Goal: Check status: Check status

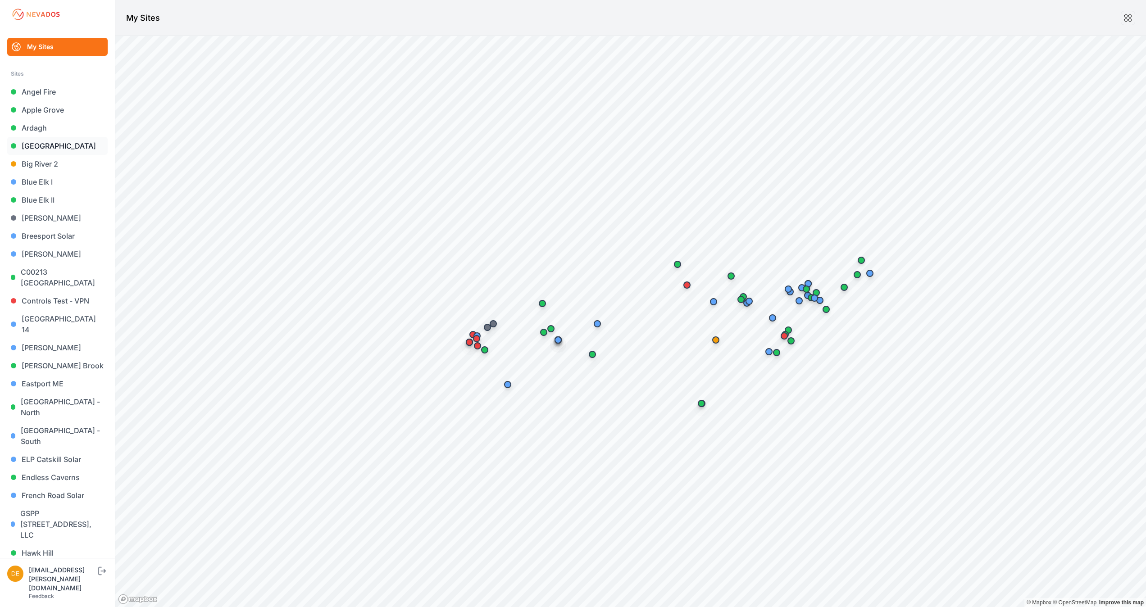
click at [35, 141] on link "[GEOGRAPHIC_DATA]" at bounding box center [57, 146] width 100 height 18
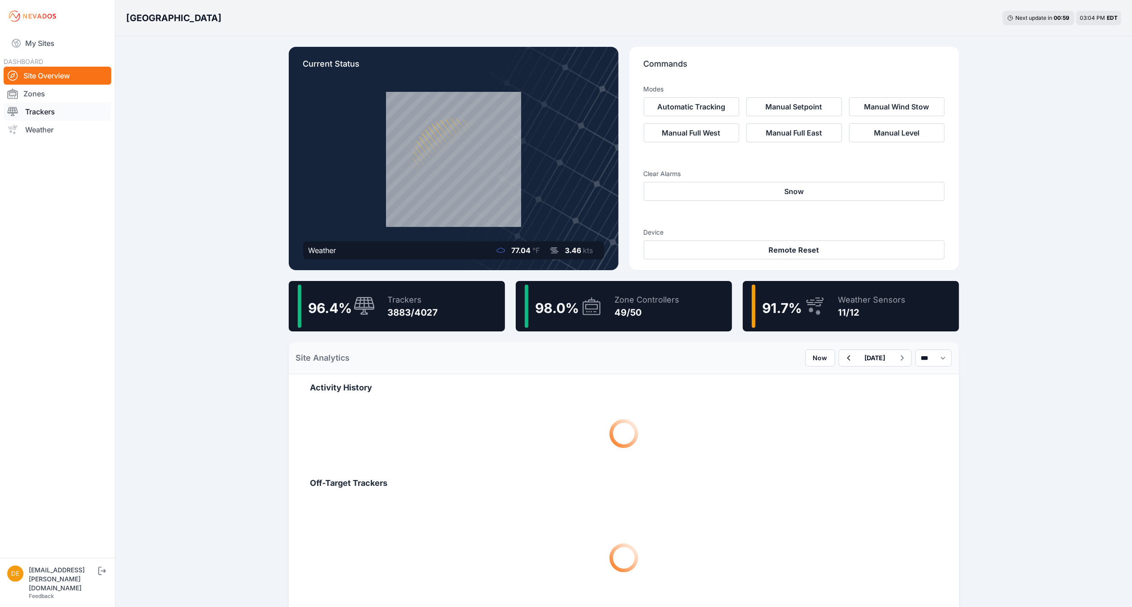
click at [43, 109] on link "Trackers" at bounding box center [58, 112] width 108 height 18
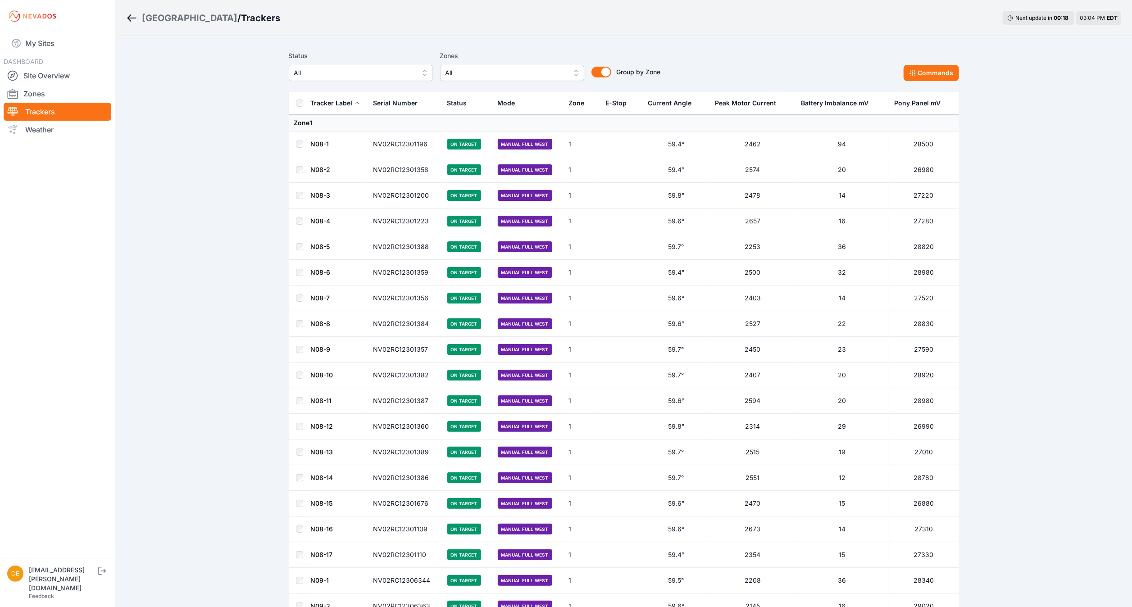
click at [423, 71] on button "All" at bounding box center [361, 73] width 144 height 16
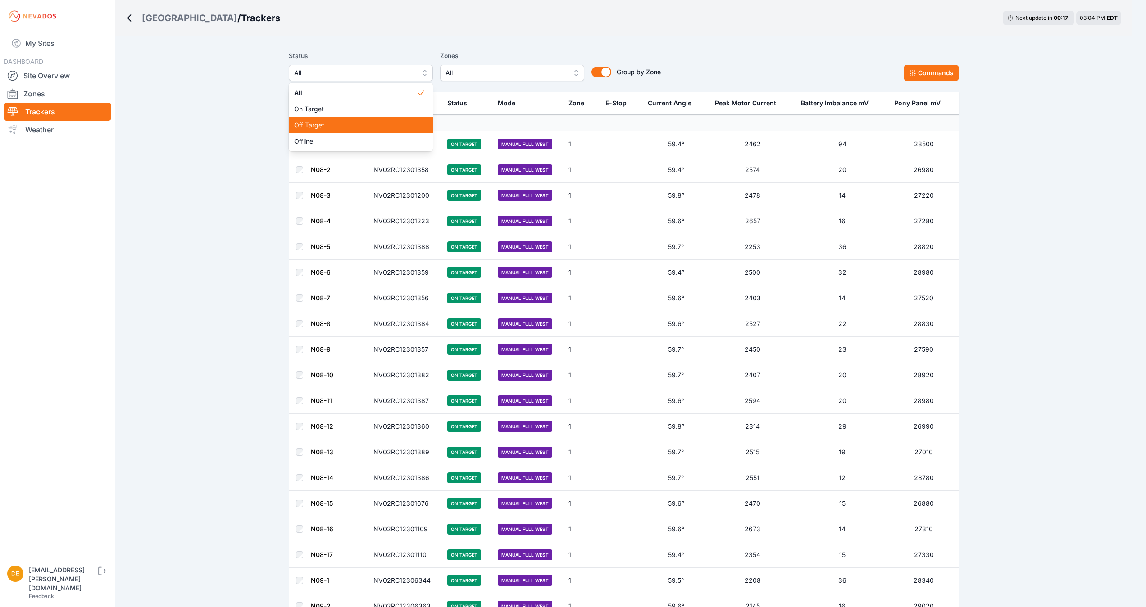
click at [354, 128] on span "Off Target" at bounding box center [355, 125] width 123 height 9
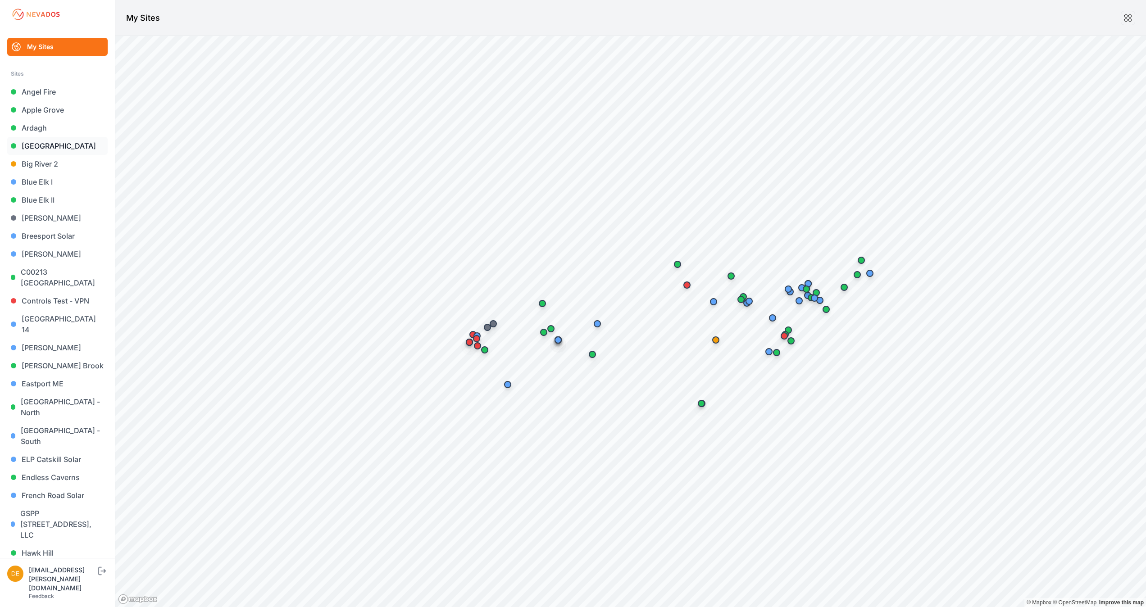
click at [64, 148] on link "[GEOGRAPHIC_DATA]" at bounding box center [57, 146] width 100 height 18
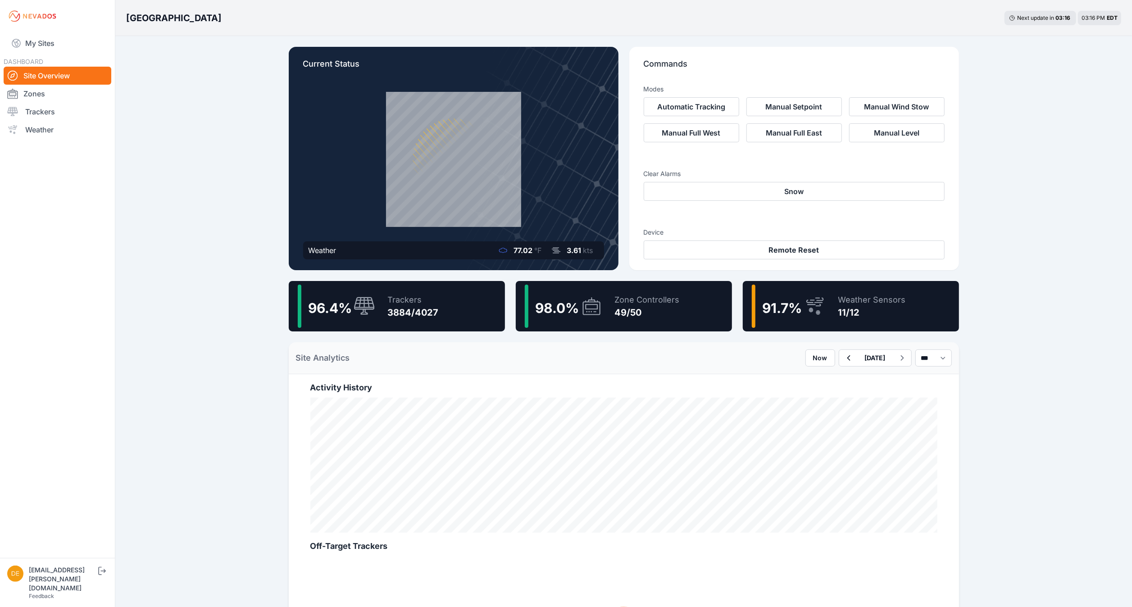
click at [1022, 80] on div "Bartonsville Next update in 03 : 16 03:16 PM EDT Current Status Weather 77.02 °…" at bounding box center [566, 529] width 1132 height 1059
click at [69, 69] on link "Site Overview" at bounding box center [58, 76] width 108 height 18
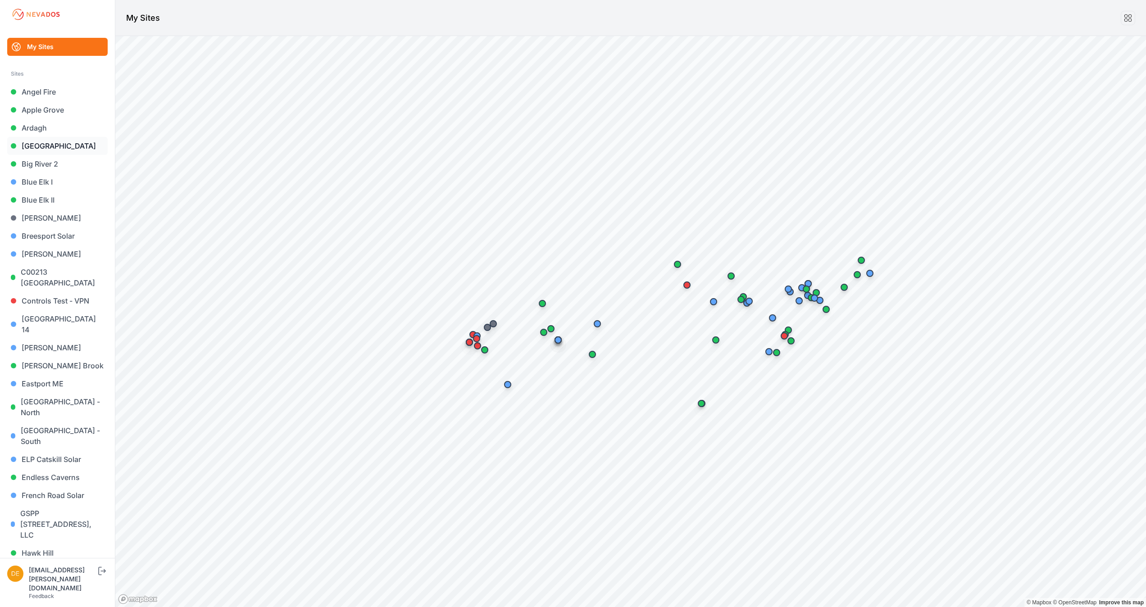
click at [35, 148] on link "[GEOGRAPHIC_DATA]" at bounding box center [57, 146] width 100 height 18
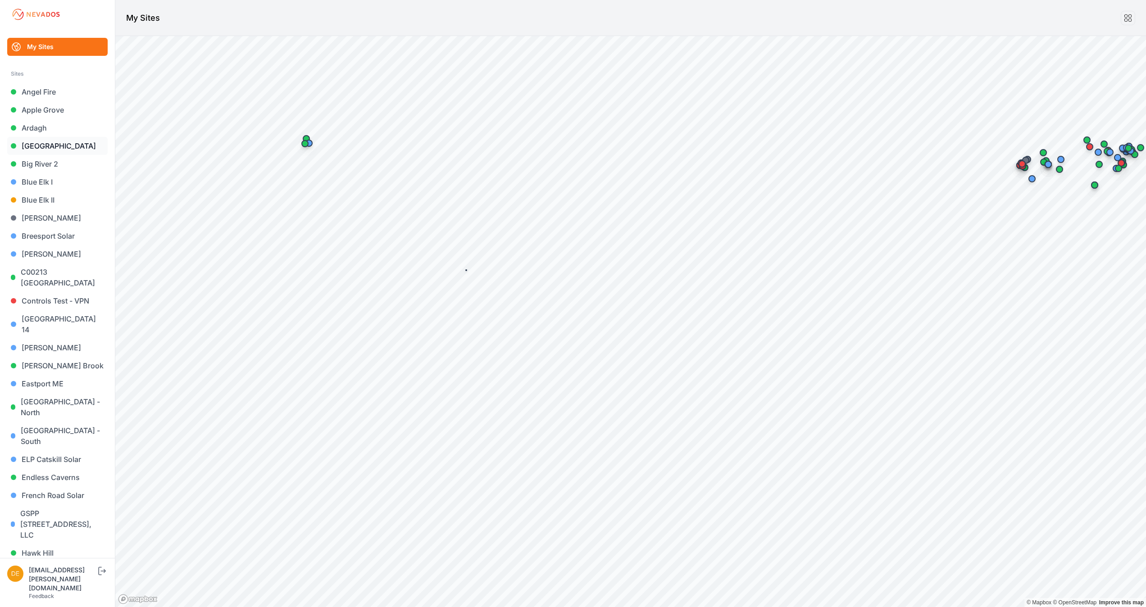
click at [22, 149] on link "[GEOGRAPHIC_DATA]" at bounding box center [57, 146] width 100 height 18
click at [49, 148] on link "[GEOGRAPHIC_DATA]" at bounding box center [57, 146] width 100 height 18
